Goal: Task Accomplishment & Management: Use online tool/utility

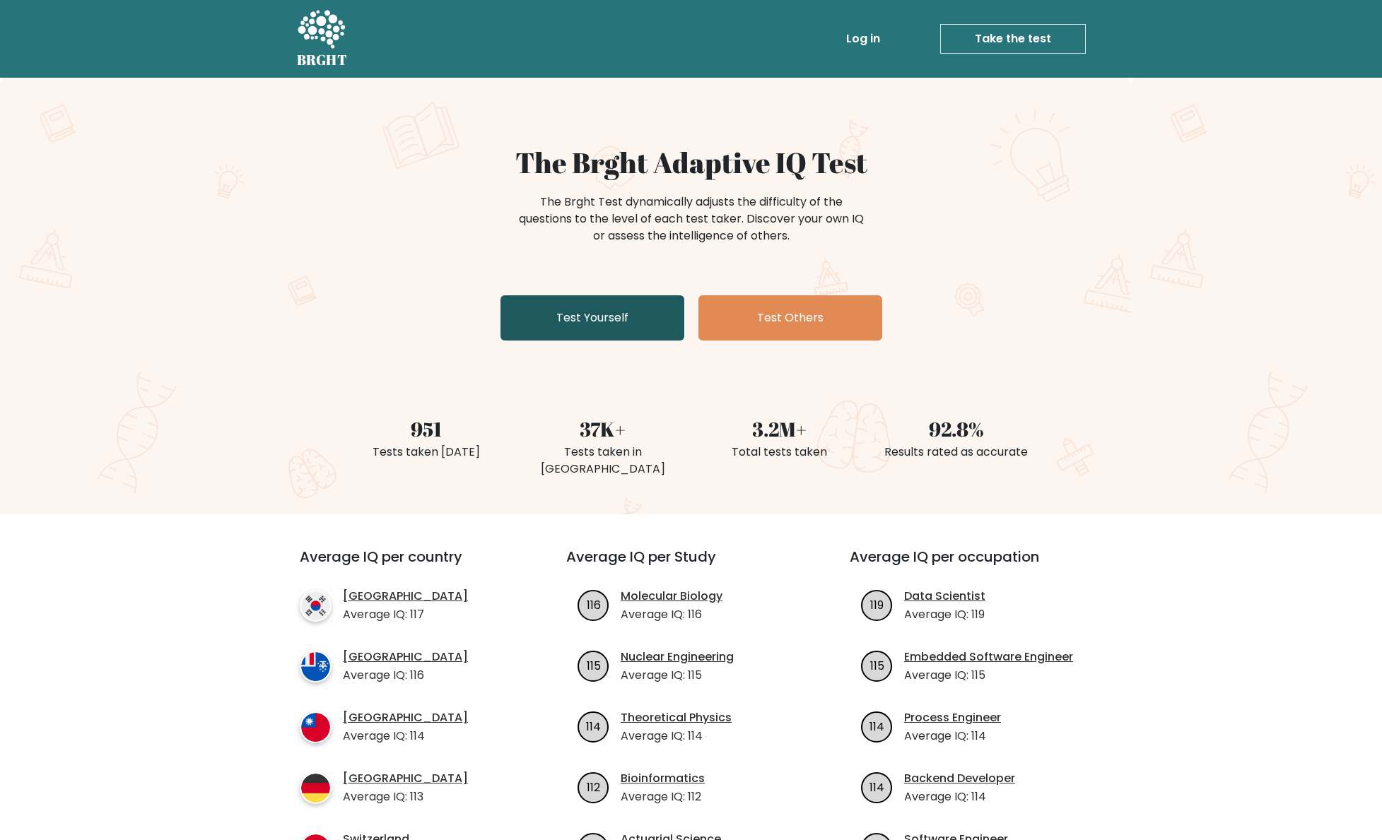
click at [572, 323] on link "Test Yourself" at bounding box center [592, 317] width 184 height 45
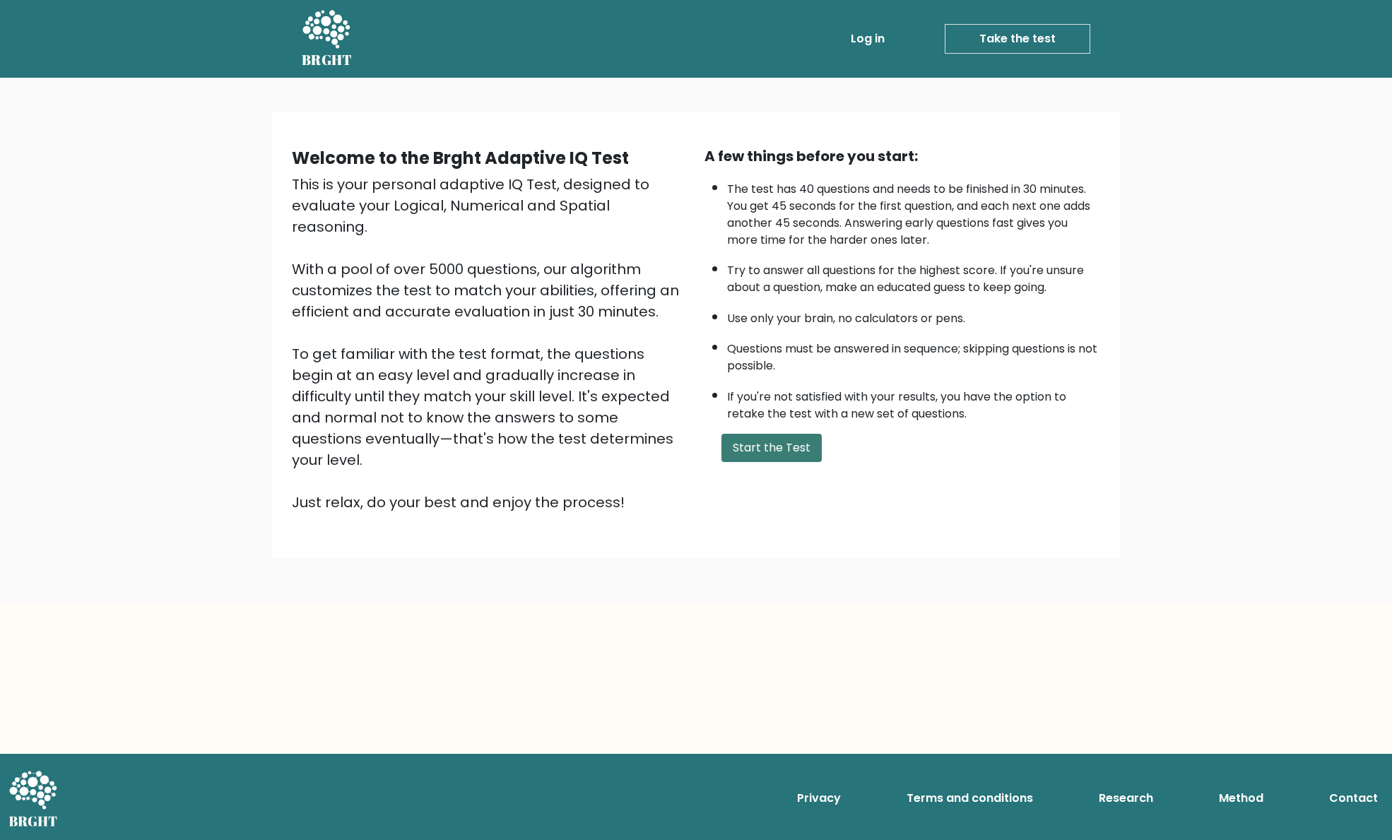
click at [746, 451] on button "Start the Test" at bounding box center [772, 448] width 100 height 28
